Goal: Find specific page/section: Find specific page/section

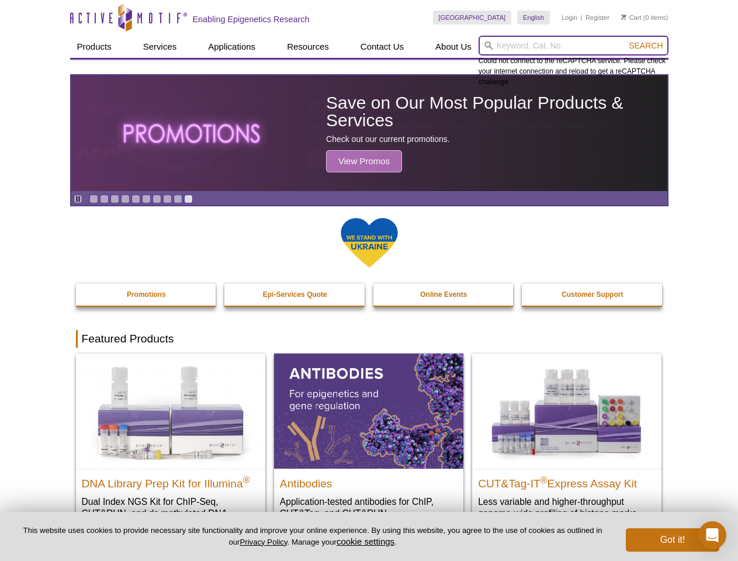
click at [573, 46] on input "search" at bounding box center [574, 46] width 190 height 20
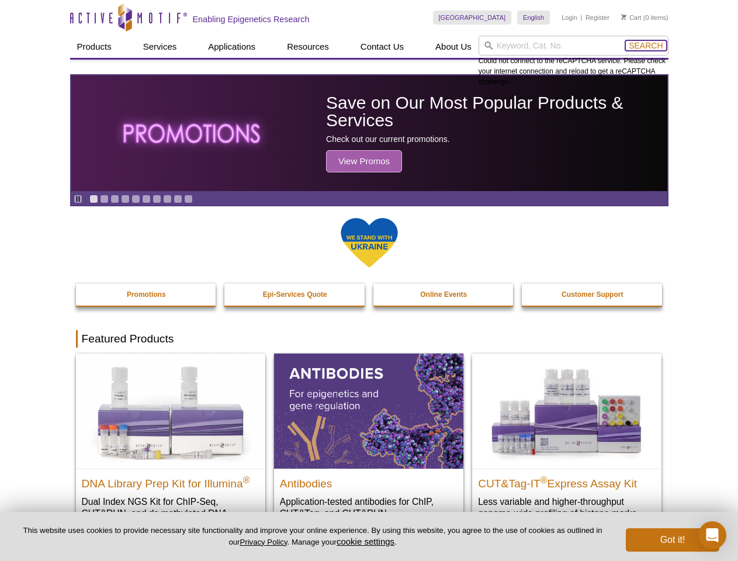
click at [646, 46] on span "Search" at bounding box center [646, 45] width 34 height 9
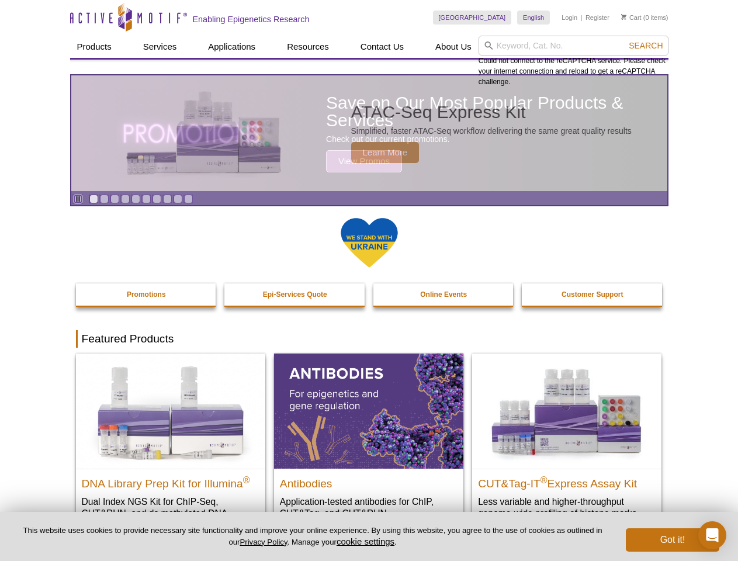
click at [78, 199] on icon "Pause" at bounding box center [78, 199] width 8 height 8
click at [93, 199] on link "Go to slide 1" at bounding box center [93, 199] width 9 height 9
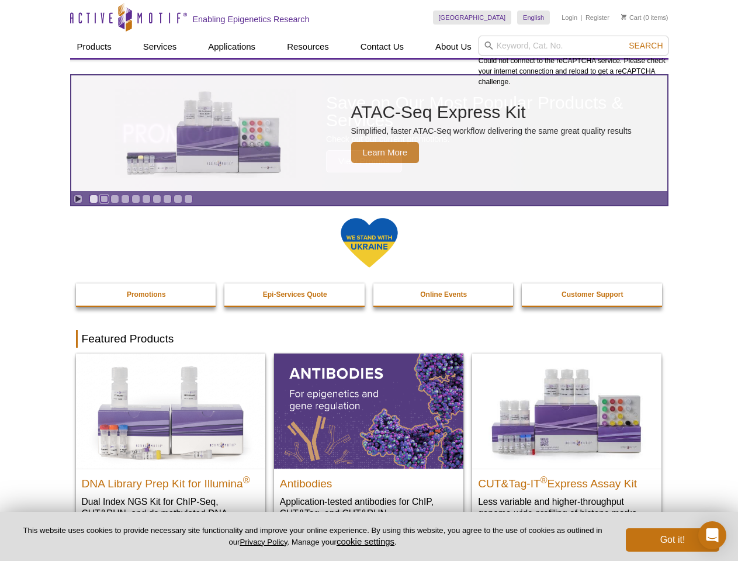
click at [104, 199] on link "Go to slide 2" at bounding box center [104, 199] width 9 height 9
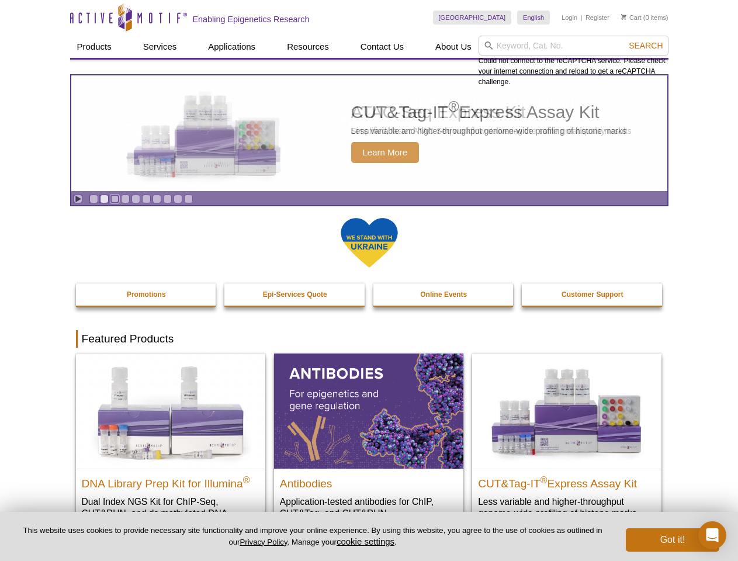
click at [115, 199] on link "Go to slide 3" at bounding box center [114, 199] width 9 height 9
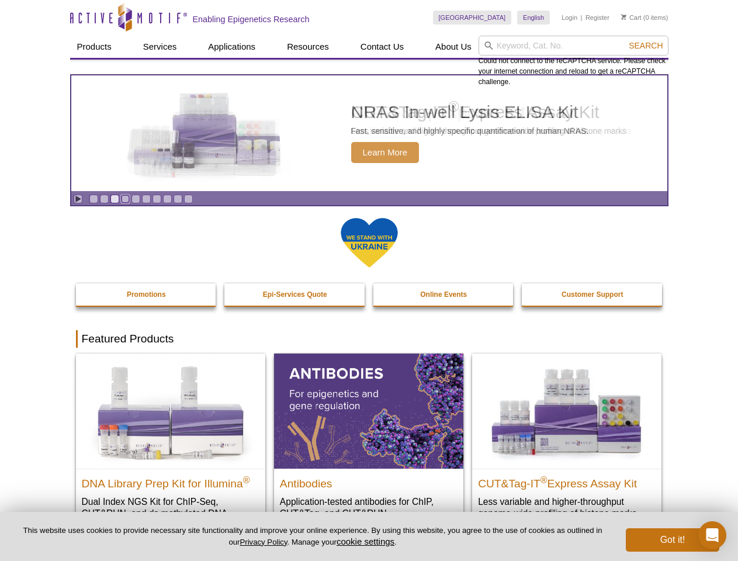
click at [125, 199] on link "Go to slide 4" at bounding box center [125, 199] width 9 height 9
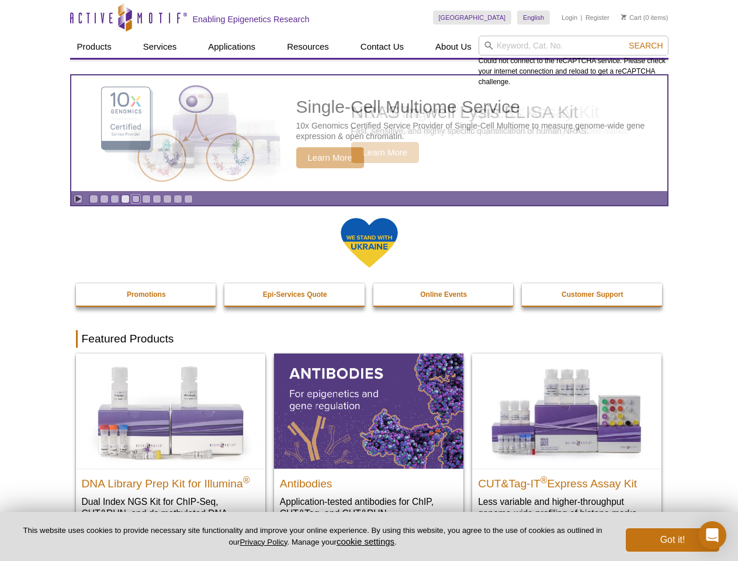
click at [136, 199] on link "Go to slide 5" at bounding box center [135, 199] width 9 height 9
click at [146, 199] on link "Go to slide 6" at bounding box center [146, 199] width 9 height 9
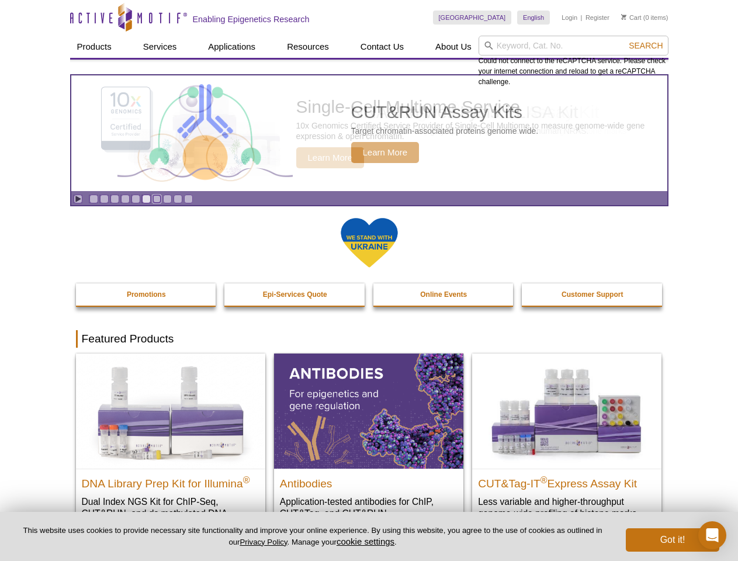
click at [157, 199] on link "Go to slide 7" at bounding box center [156, 199] width 9 height 9
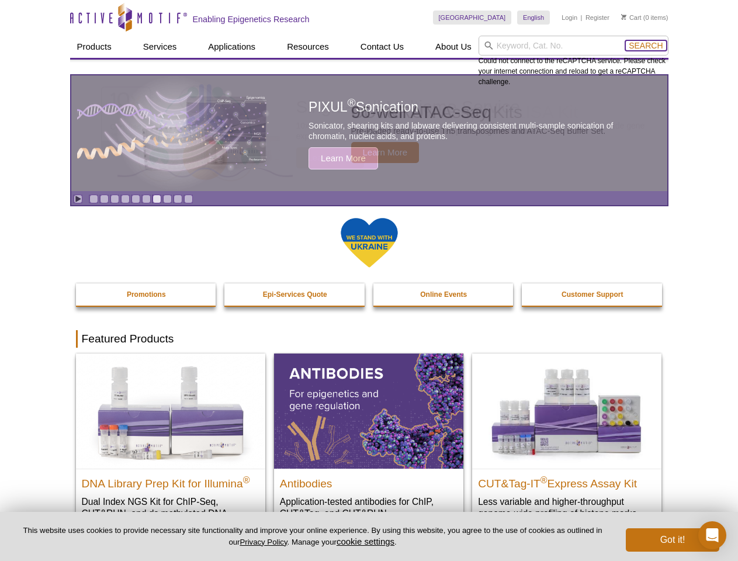
click at [646, 46] on span "Search" at bounding box center [646, 45] width 34 height 9
